Goal: Task Accomplishment & Management: Manage account settings

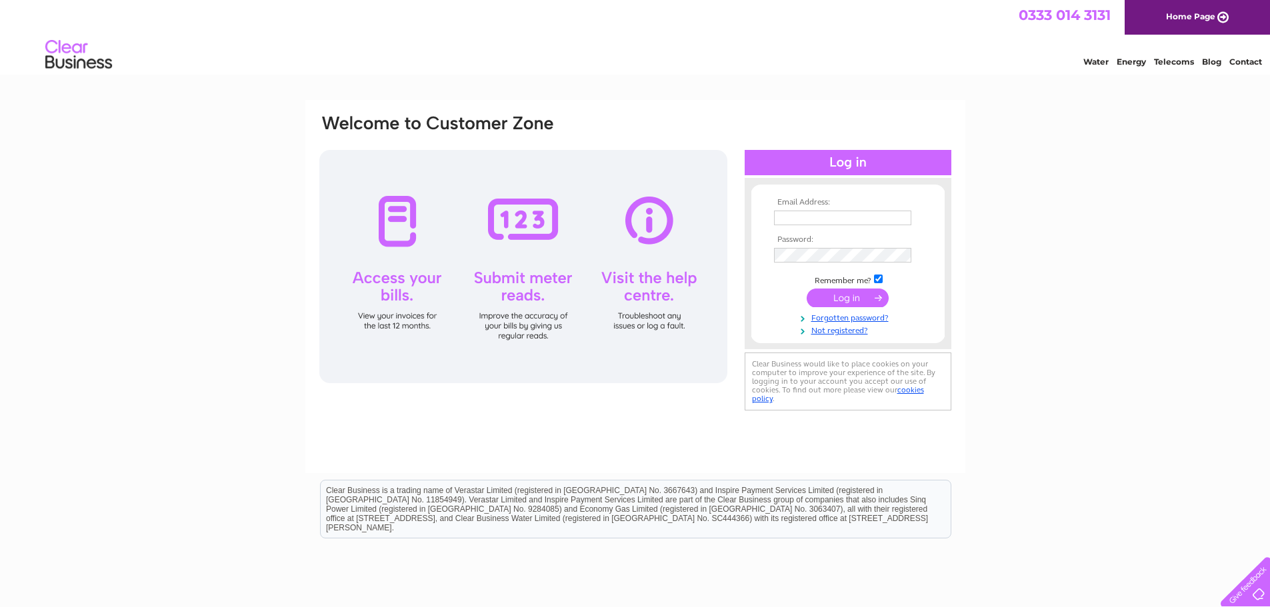
type input "accounts@ecigarus.co.uk"
click at [836, 297] on input "submit" at bounding box center [847, 298] width 82 height 19
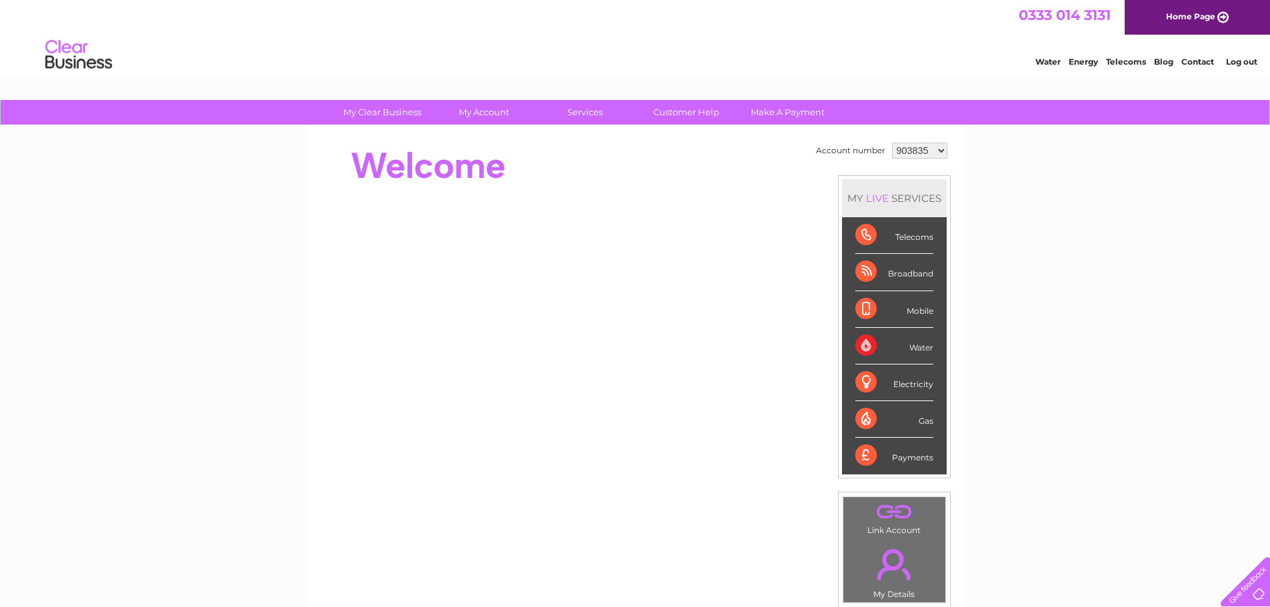
click at [940, 149] on select "903835 925092 947500 947501 974845 1131026" at bounding box center [919, 151] width 55 height 16
select select "1131026"
click at [892, 143] on select "903835 925092 947500 947501 974845 1131026" at bounding box center [919, 151] width 55 height 16
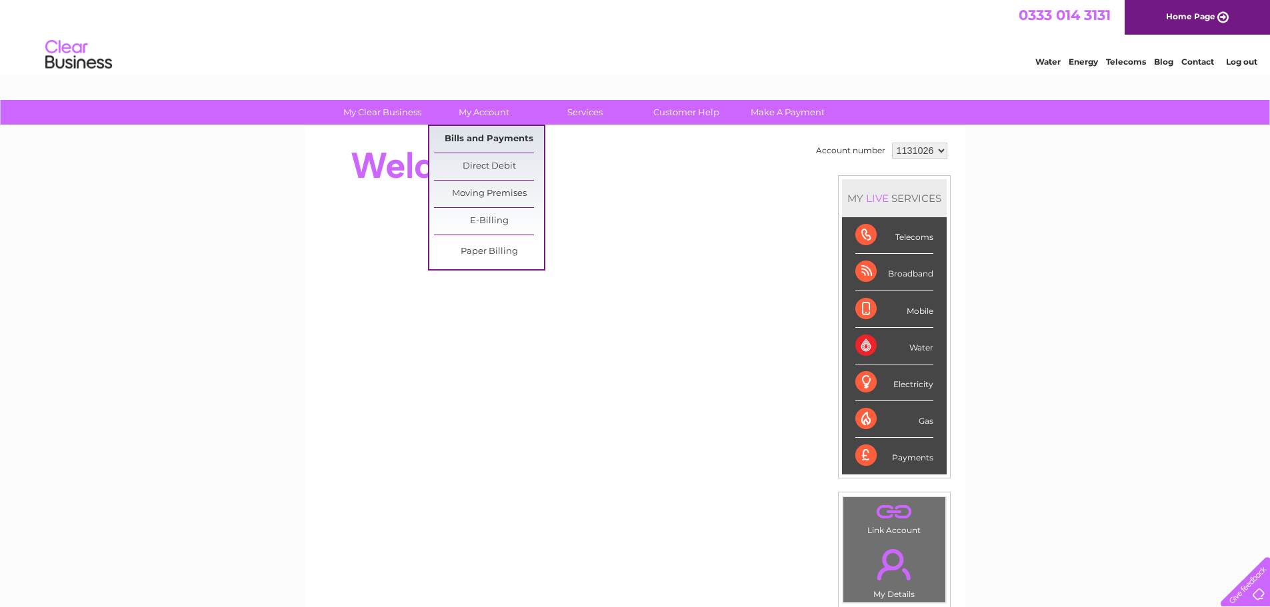
click at [488, 137] on link "Bills and Payments" at bounding box center [489, 139] width 110 height 27
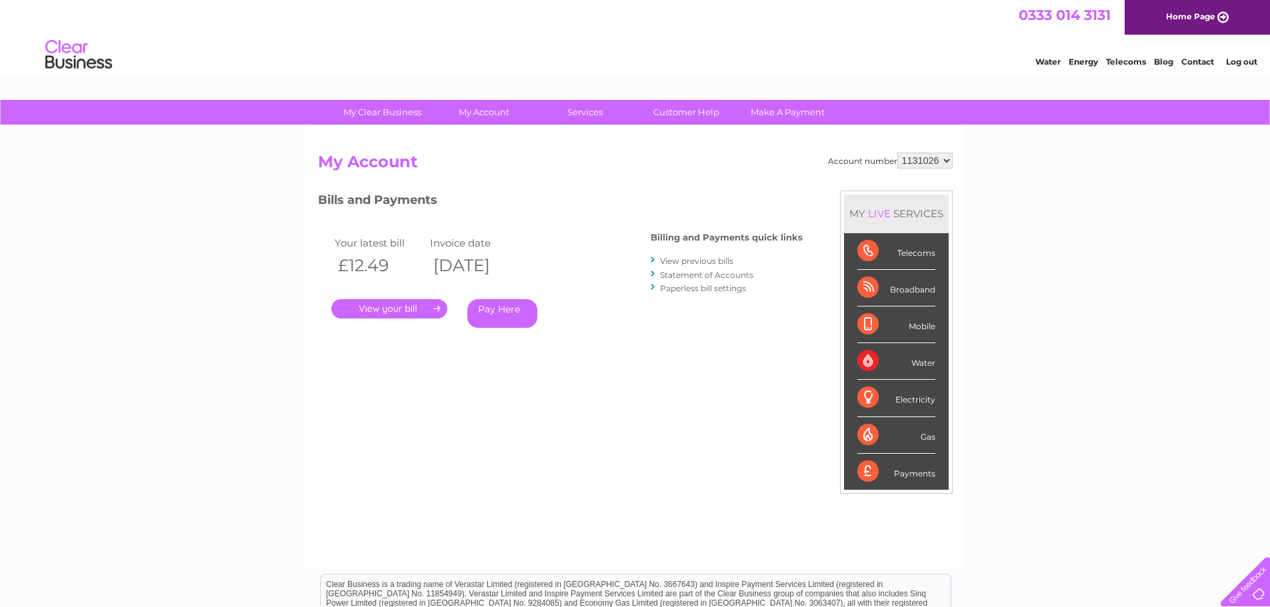
click at [682, 261] on link "View previous bills" at bounding box center [696, 261] width 73 height 10
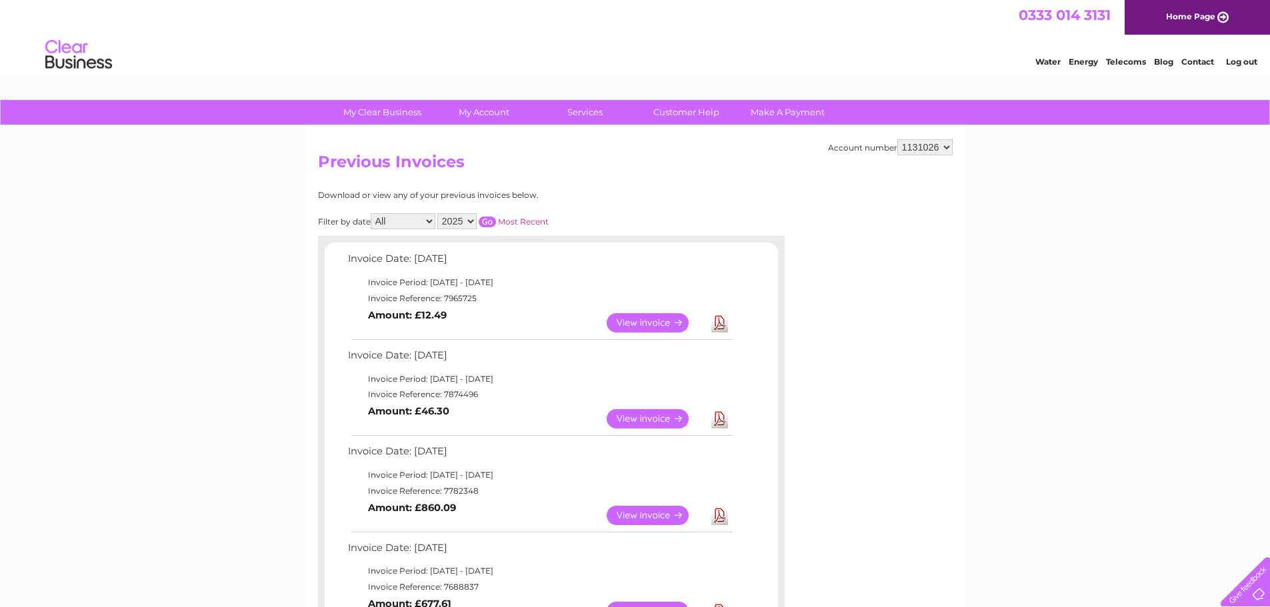
click at [640, 319] on link "View" at bounding box center [656, 322] width 98 height 19
